Goal: Use online tool/utility: Use online tool/utility

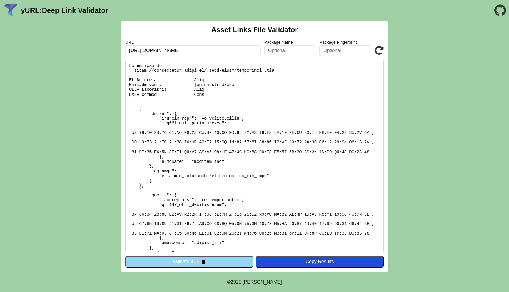
click at [219, 50] on input "[URL][DOMAIN_NAME]" at bounding box center [193, 50] width 136 height 11
click at [219, 50] on input "https://openbanking.credo.ge/ob-oauth2/authorize" at bounding box center [193, 50] width 136 height 11
paste input "mycredo.ge/root/transfer/moneypot/4847/GE05CD0360000036425911/somedesc/7/10494/…"
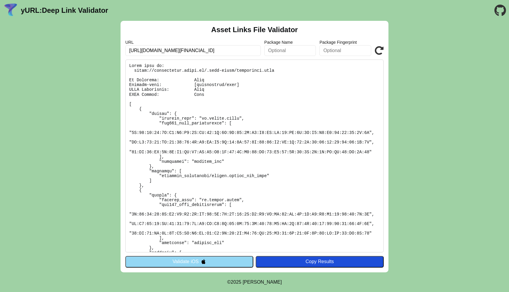
type input "[URL][DOMAIN_NAME][FINANCIAL_ID]"
click at [380, 51] on icon at bounding box center [379, 50] width 9 height 9
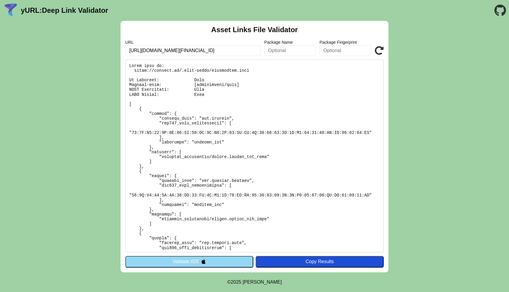
click at [174, 185] on pre at bounding box center [254, 156] width 259 height 193
copy pre "sha256_cert_fingerprints"
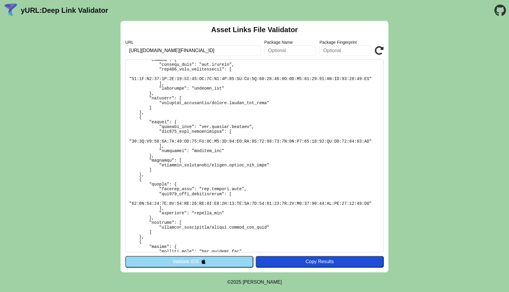
scroll to position [112, 0]
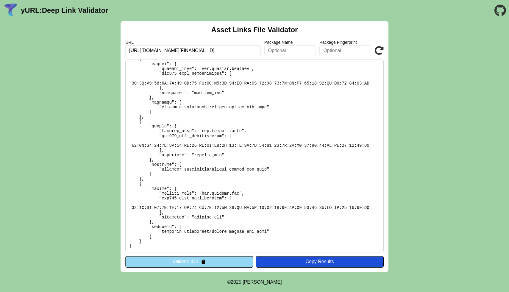
click at [229, 49] on input "[URL][DOMAIN_NAME][FINANCIAL_ID]" at bounding box center [193, 50] width 136 height 11
drag, startPoint x: 238, startPoint y: 48, endPoint x: 290, endPoint y: 48, distance: 51.2
click at [290, 48] on div "URL https://mycredo.ge/root/transfer/moneypot/4847/GE05CD0360000036425911/somed…" at bounding box center [254, 48] width 259 height 16
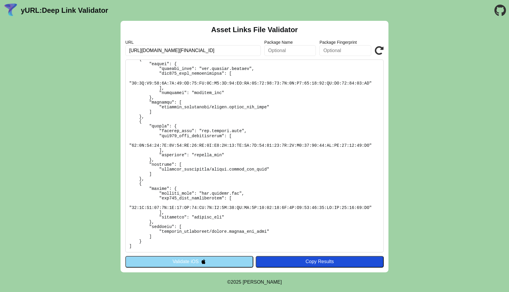
click at [252, 136] on pre at bounding box center [254, 156] width 259 height 193
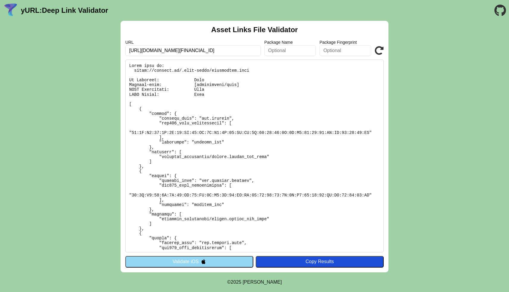
click at [229, 261] on button "Validate iOS" at bounding box center [189, 261] width 128 height 11
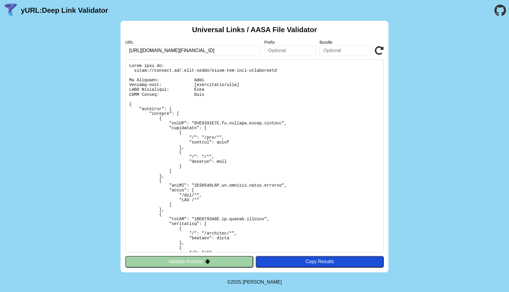
click at [457, 121] on div "Universal Links / AASA File Validator URL [URL][DOMAIN_NAME][FINANCIAL_ID] Pref…" at bounding box center [254, 147] width 509 height 252
